Goal: Check status: Check status

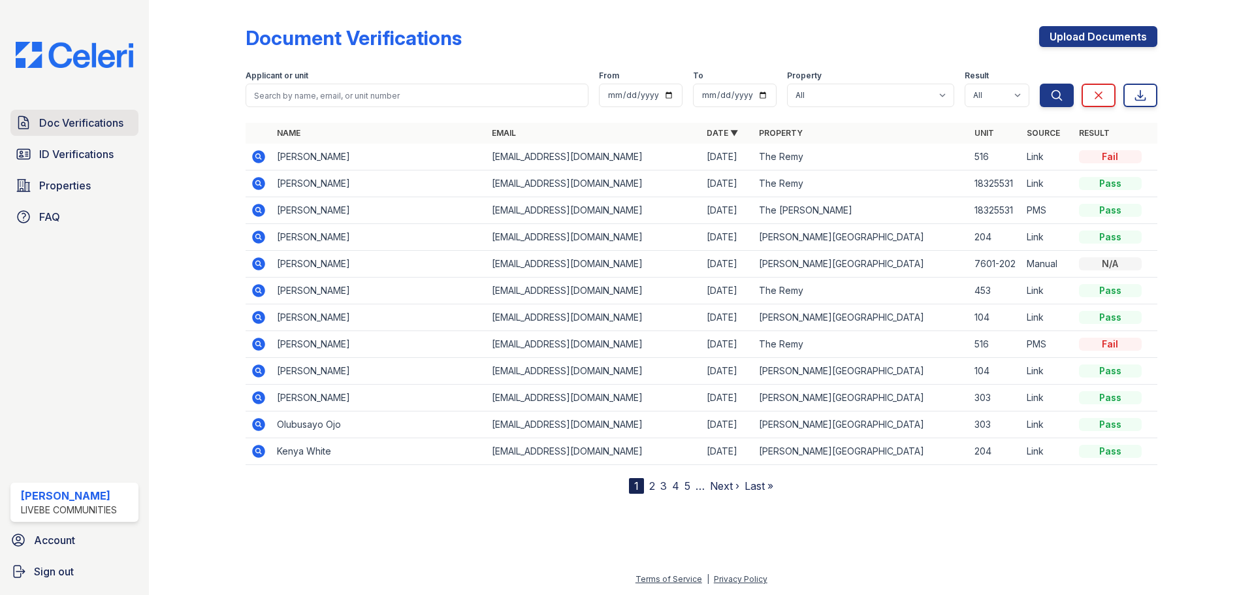
click at [105, 129] on span "Doc Verifications" at bounding box center [81, 123] width 84 height 16
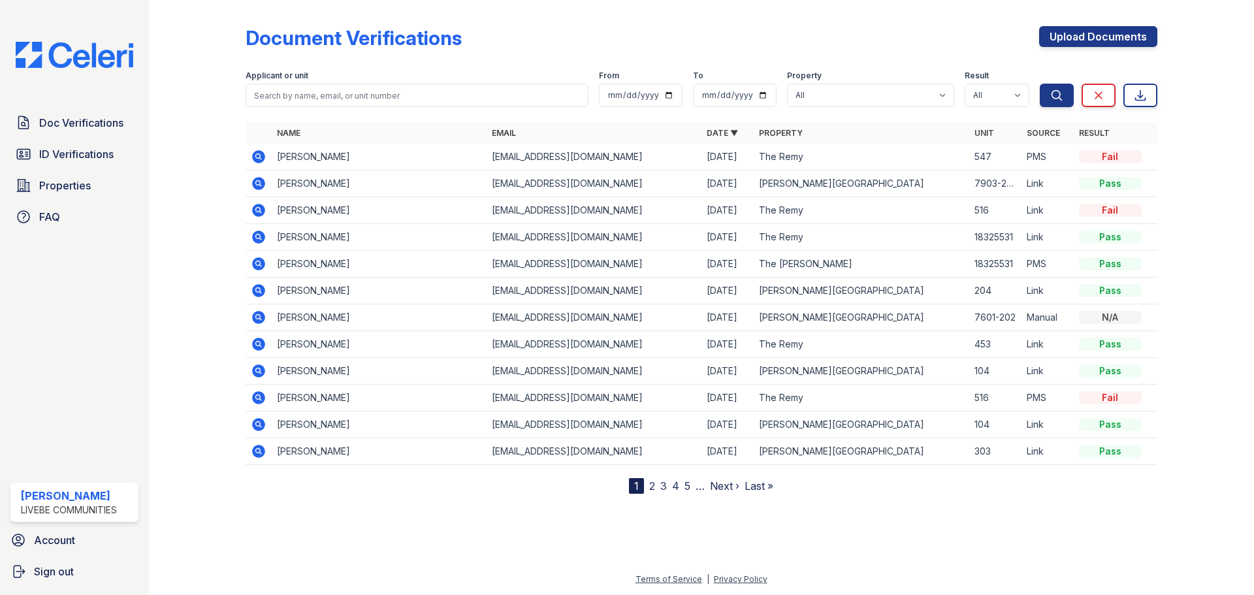
click at [259, 155] on icon at bounding box center [257, 155] width 3 height 3
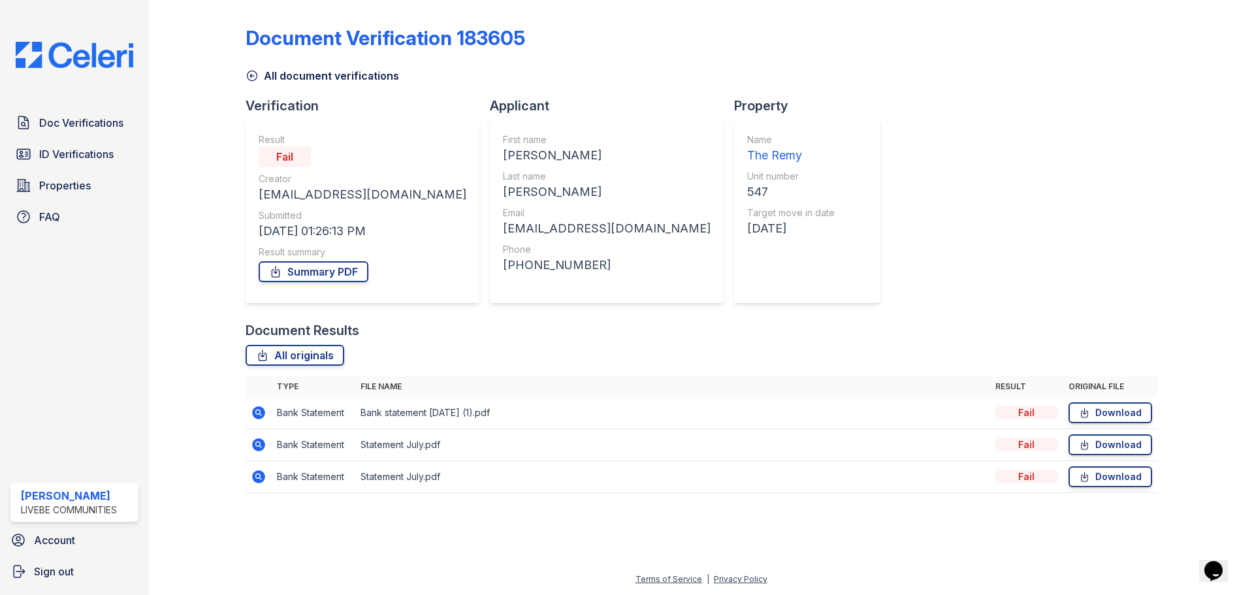
click at [256, 409] on icon at bounding box center [258, 412] width 13 height 13
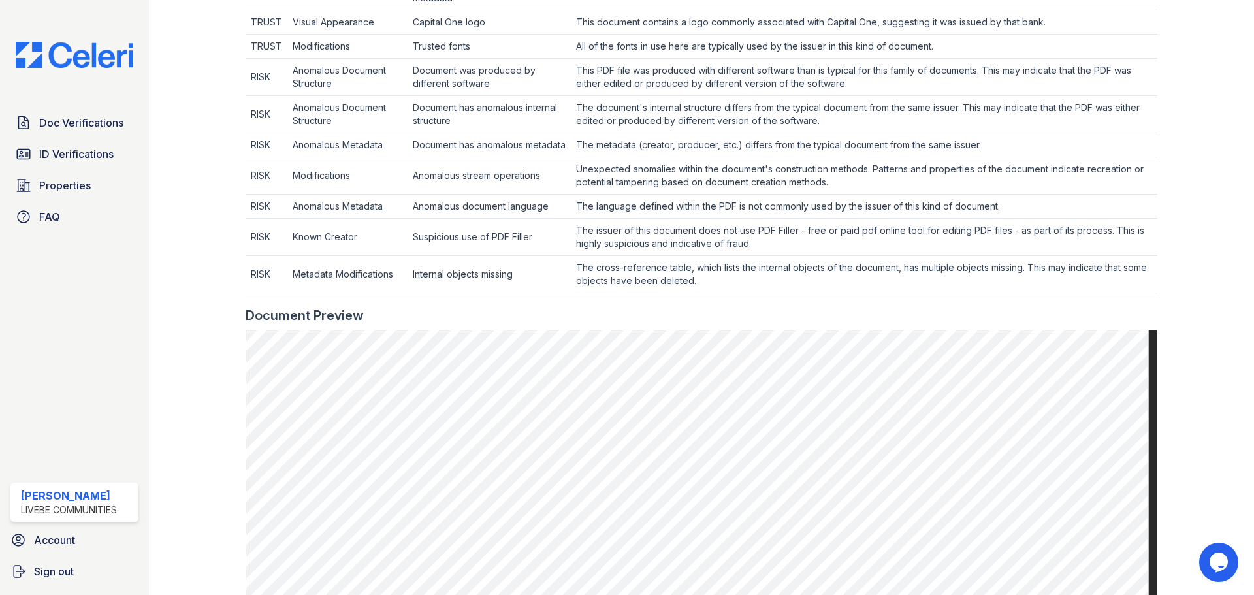
scroll to position [718, 0]
